Goal: Transaction & Acquisition: Download file/media

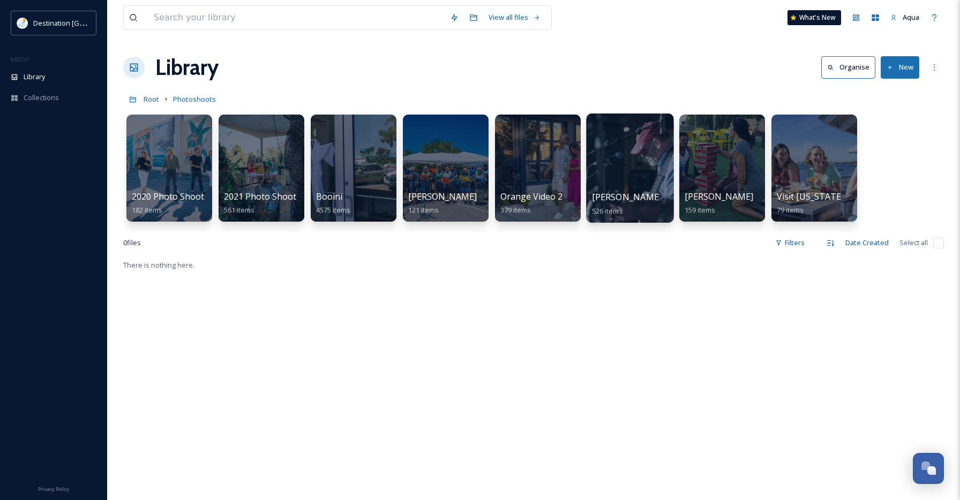
click at [620, 161] on div at bounding box center [629, 168] width 87 height 109
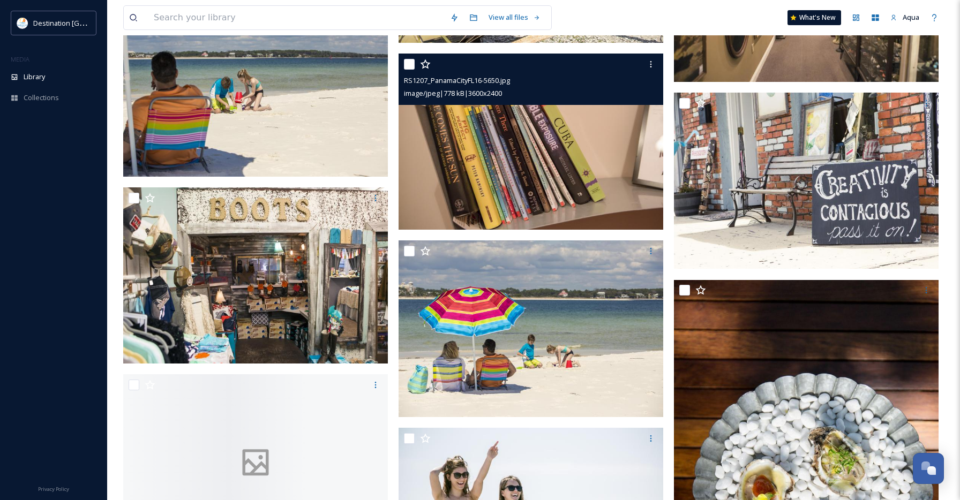
scroll to position [6838, 0]
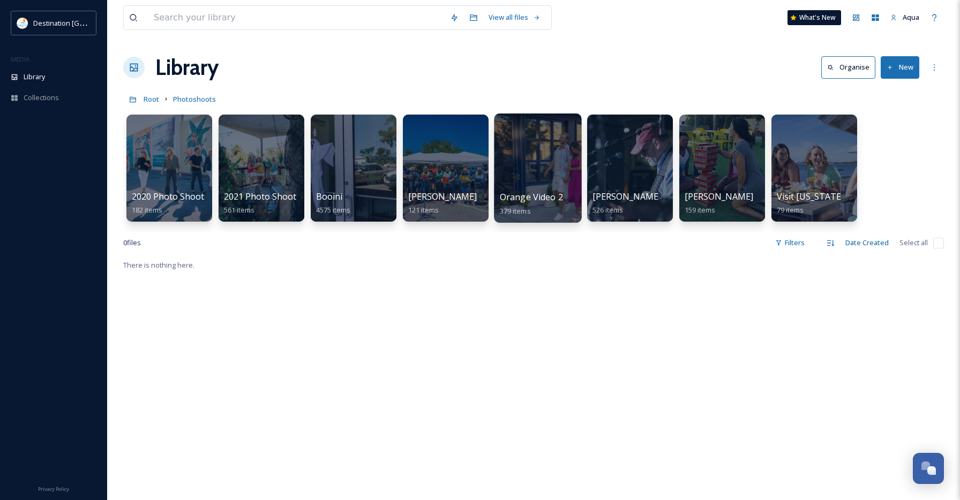
click at [543, 164] on div at bounding box center [537, 168] width 87 height 109
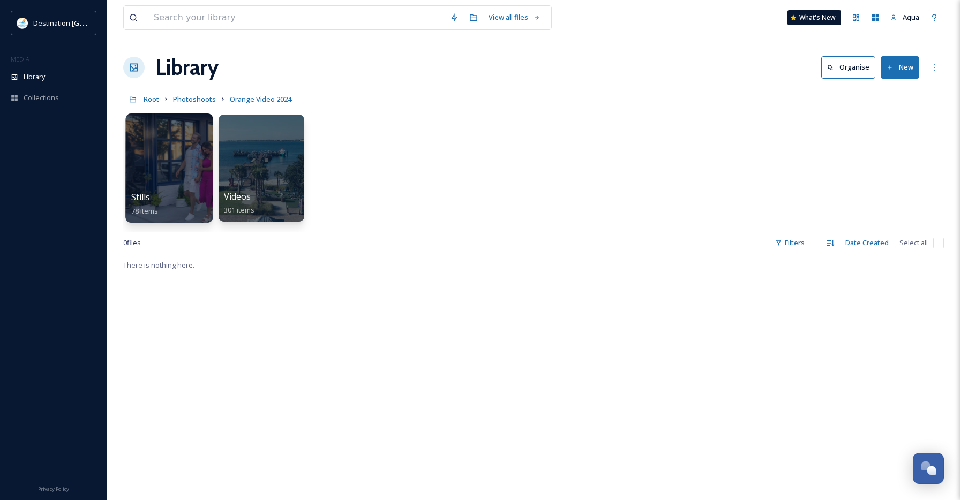
click at [162, 162] on div at bounding box center [168, 168] width 87 height 109
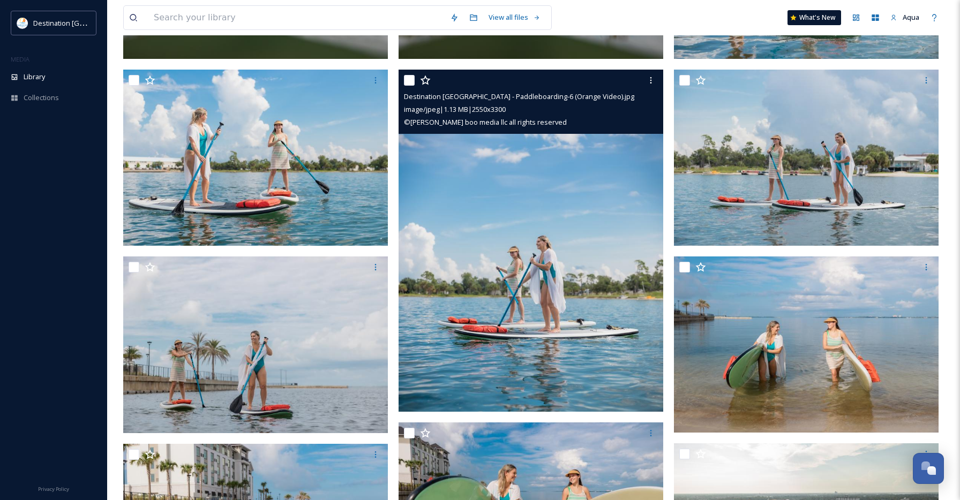
scroll to position [4182, 0]
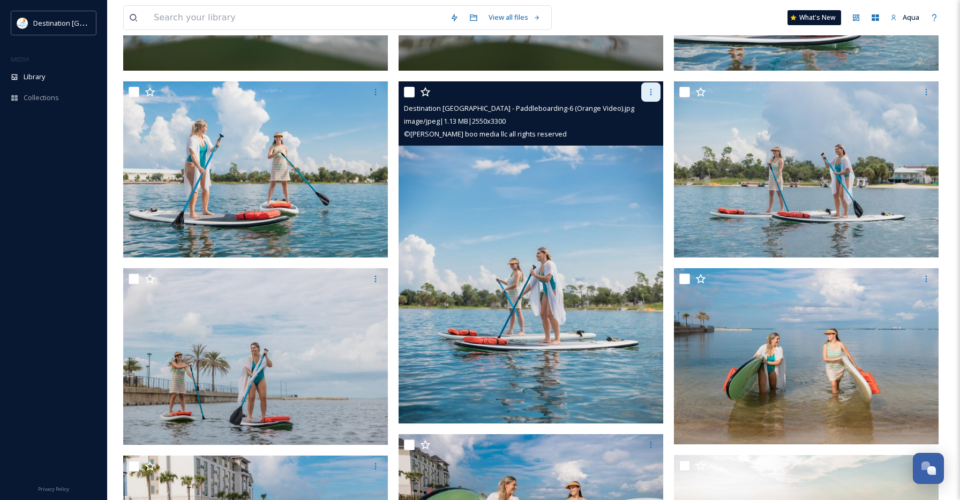
click at [653, 95] on icon at bounding box center [651, 92] width 9 height 9
click at [631, 140] on span "Download" at bounding box center [638, 136] width 33 height 10
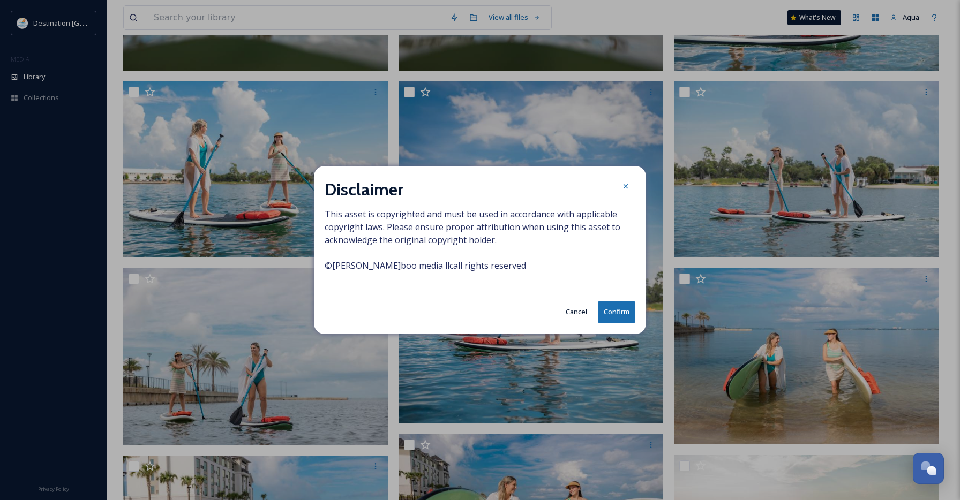
click at [613, 316] on button "Confirm" at bounding box center [617, 312] width 38 height 22
